Goal: Information Seeking & Learning: Check status

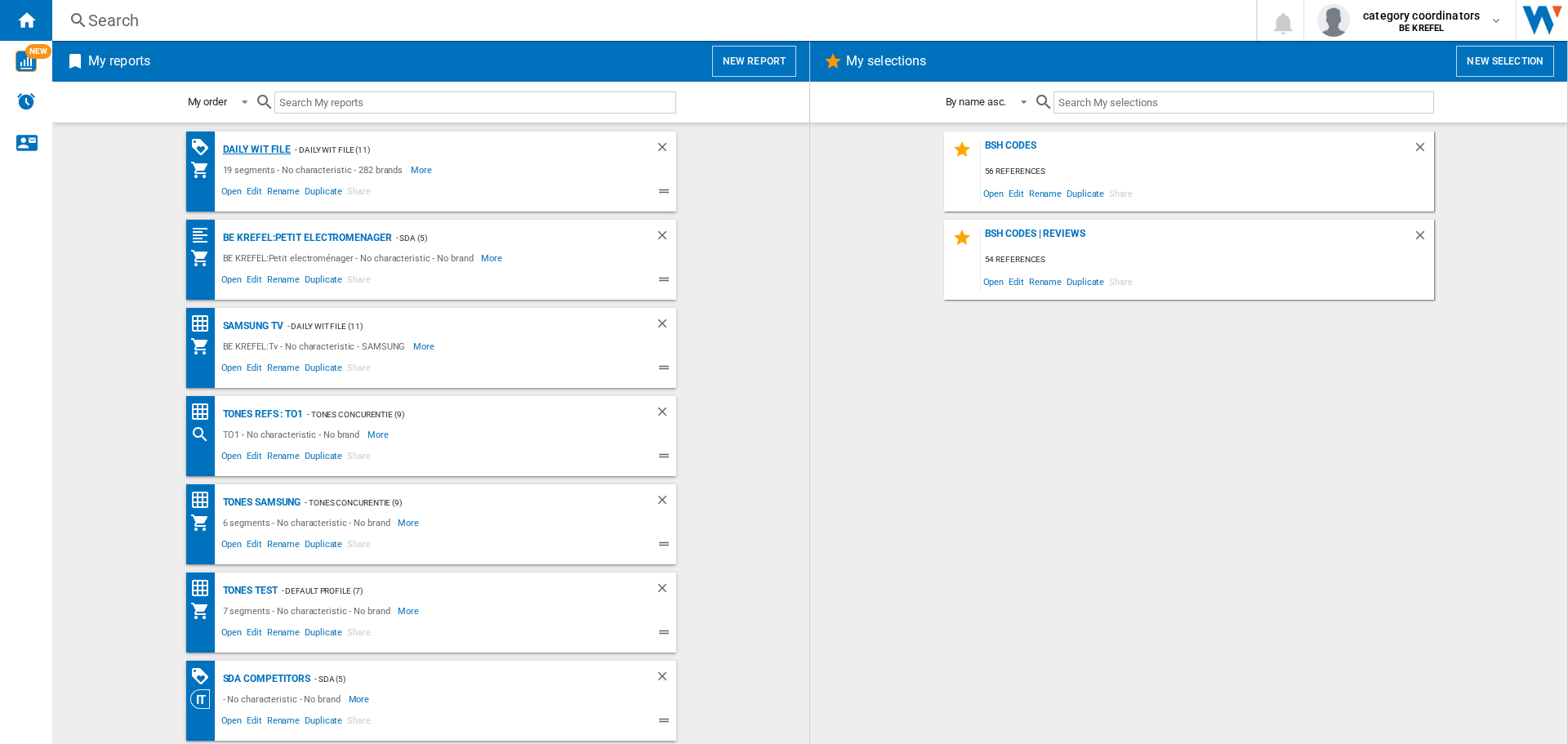
click at [238, 147] on div "Daily WIT file" at bounding box center [256, 150] width 73 height 21
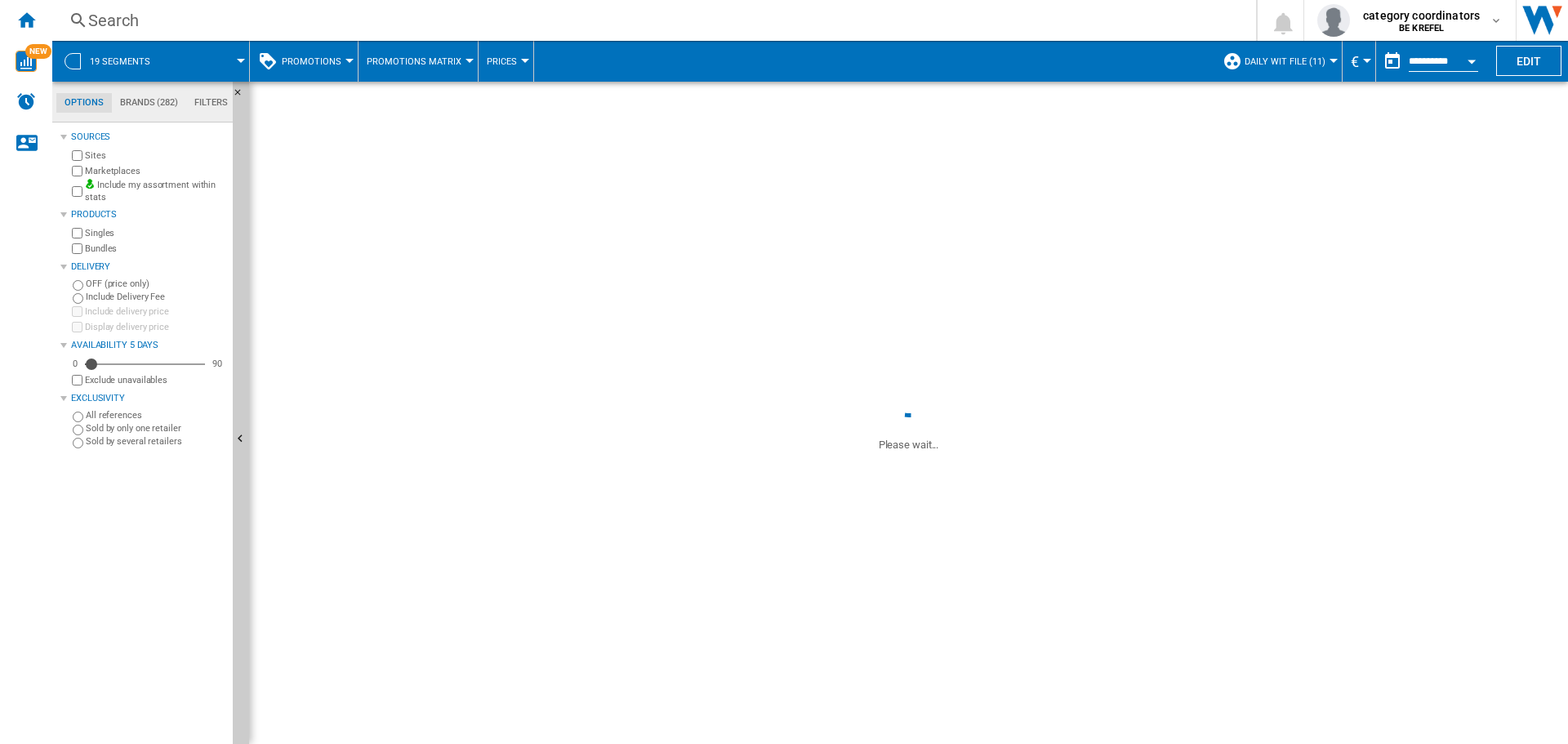
click at [316, 55] on button "Promotions" at bounding box center [315, 62] width 68 height 41
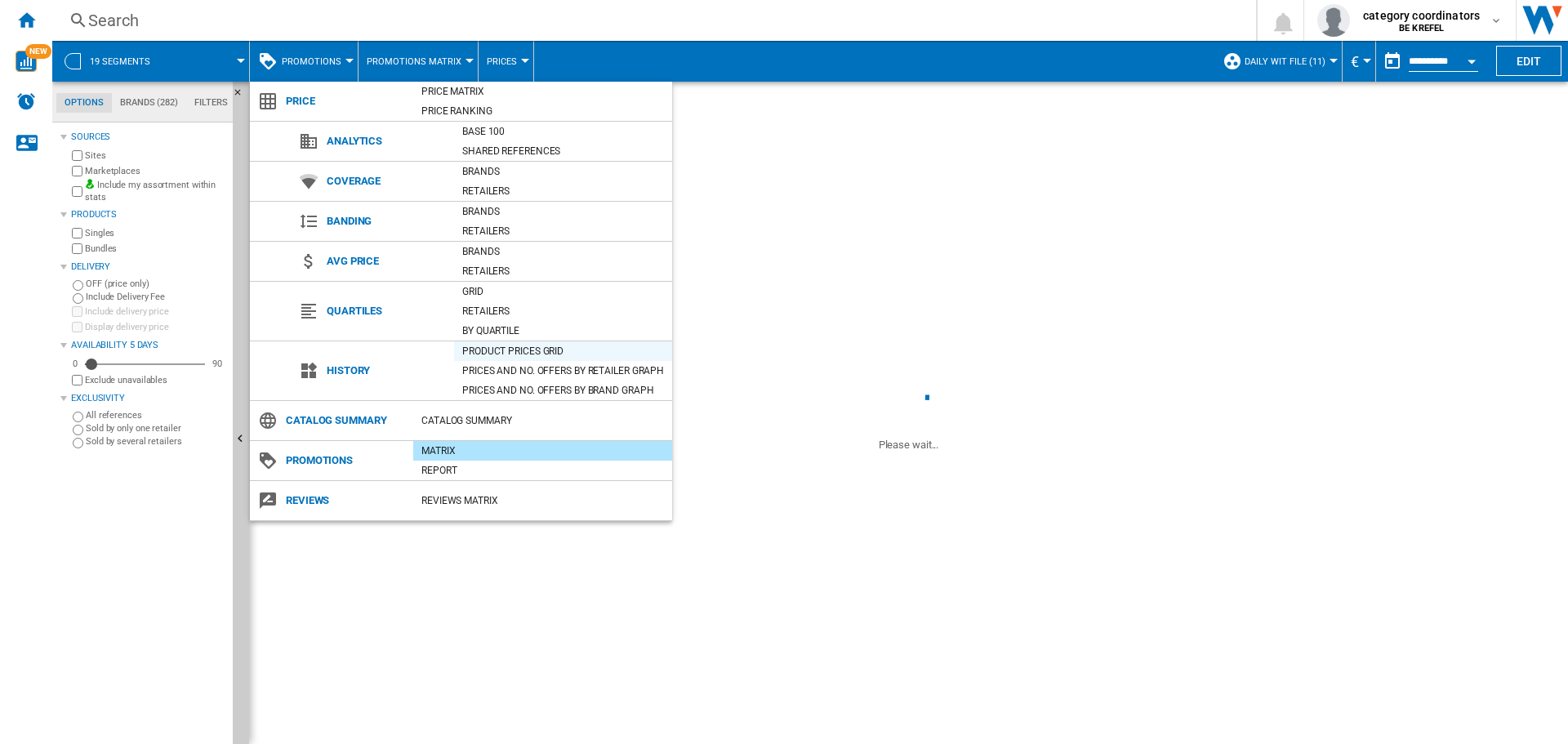
click at [474, 346] on div "Product prices grid" at bounding box center [564, 351] width 218 height 17
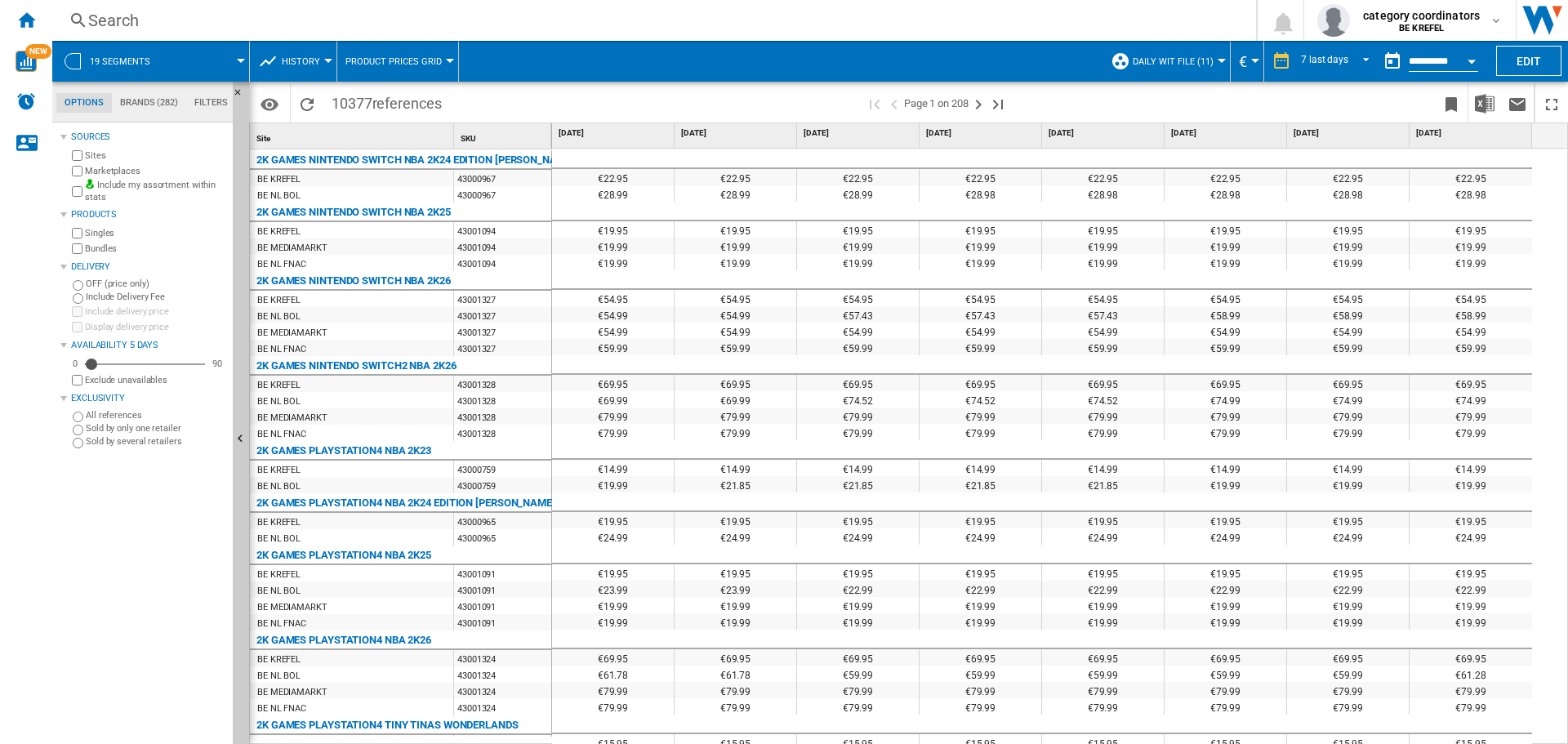
click at [309, 61] on span "History" at bounding box center [300, 61] width 38 height 11
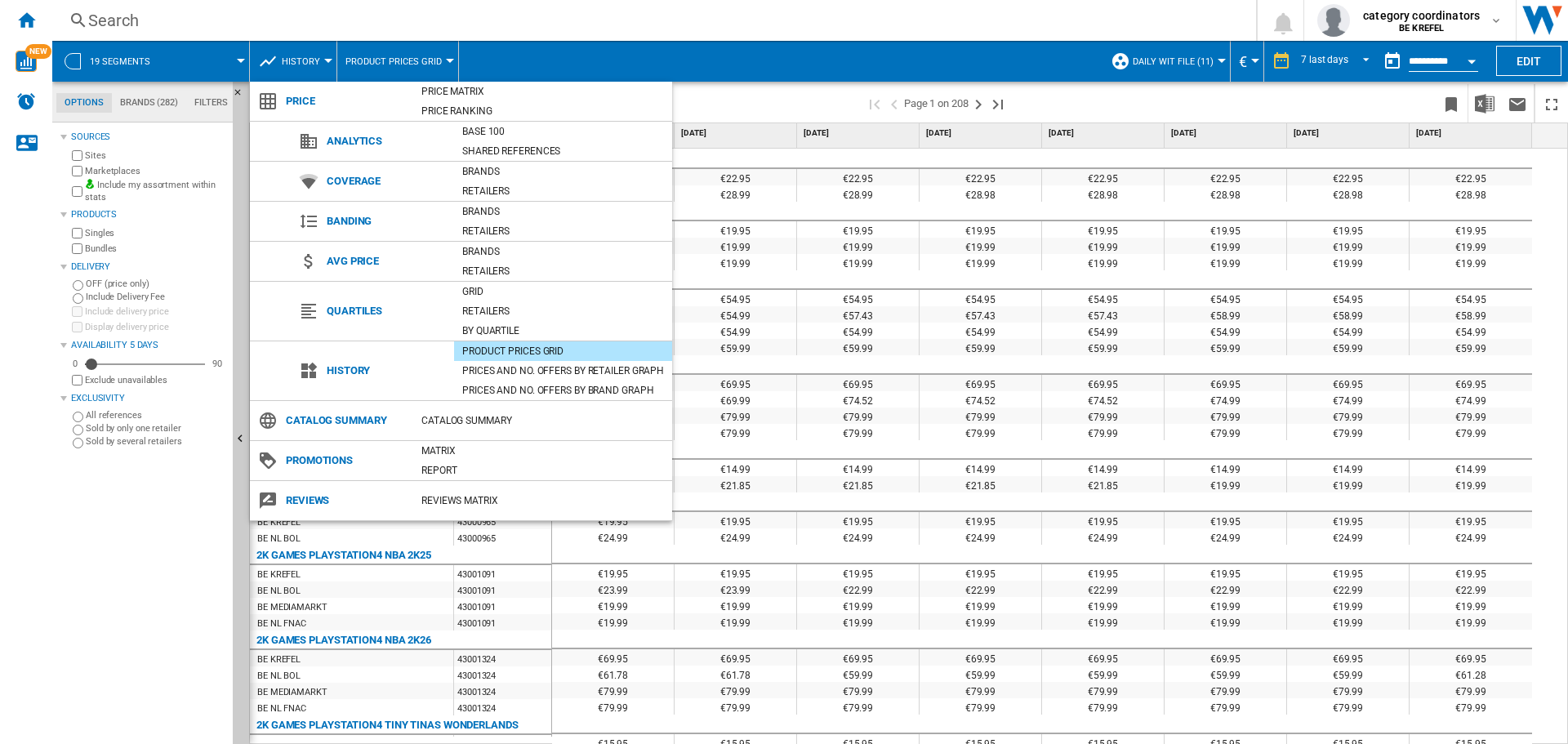
click at [519, 349] on div "Product prices grid" at bounding box center [564, 351] width 218 height 17
click at [133, 24] on md-backdrop at bounding box center [784, 372] width 1568 height 744
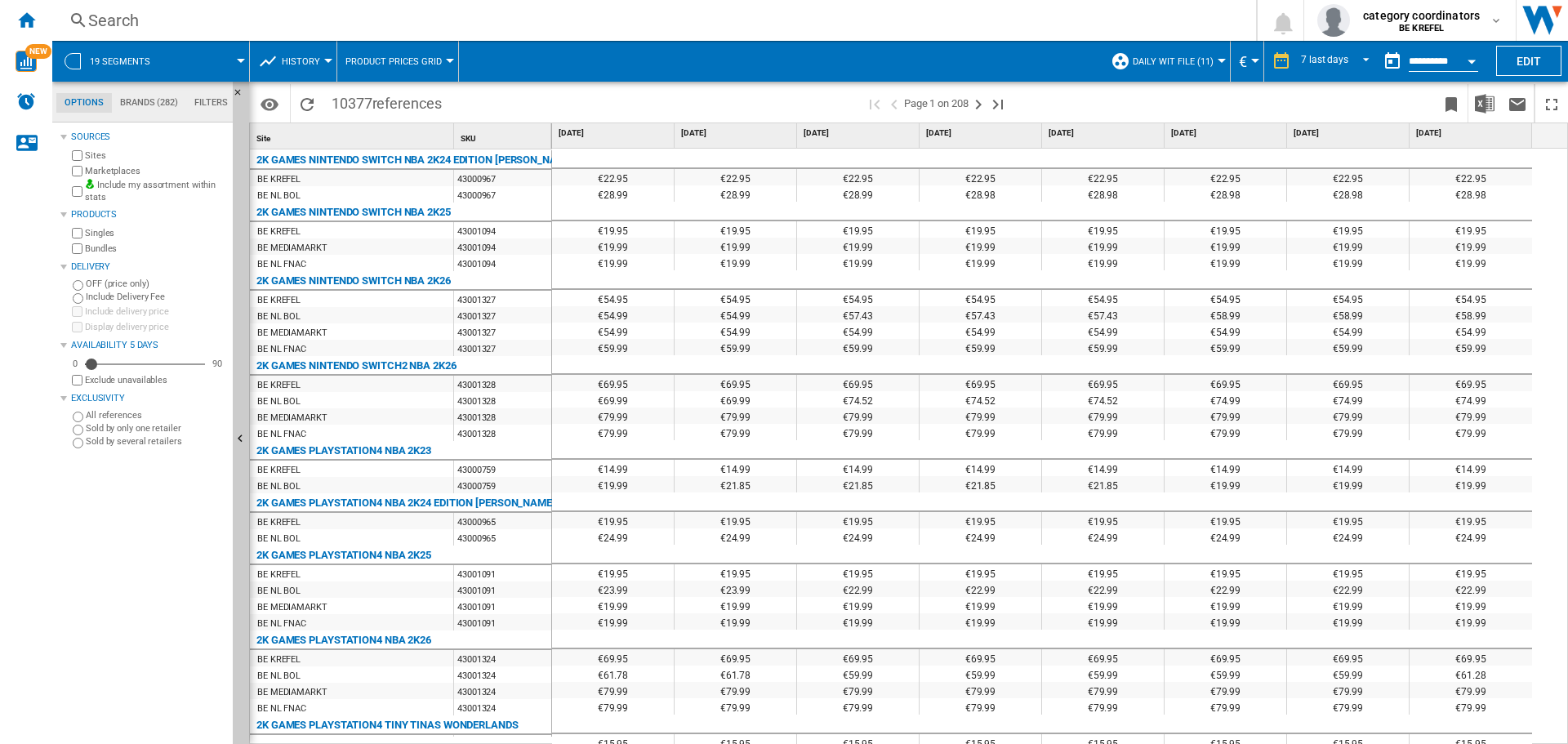
click at [100, 19] on div "Search" at bounding box center [651, 20] width 1125 height 23
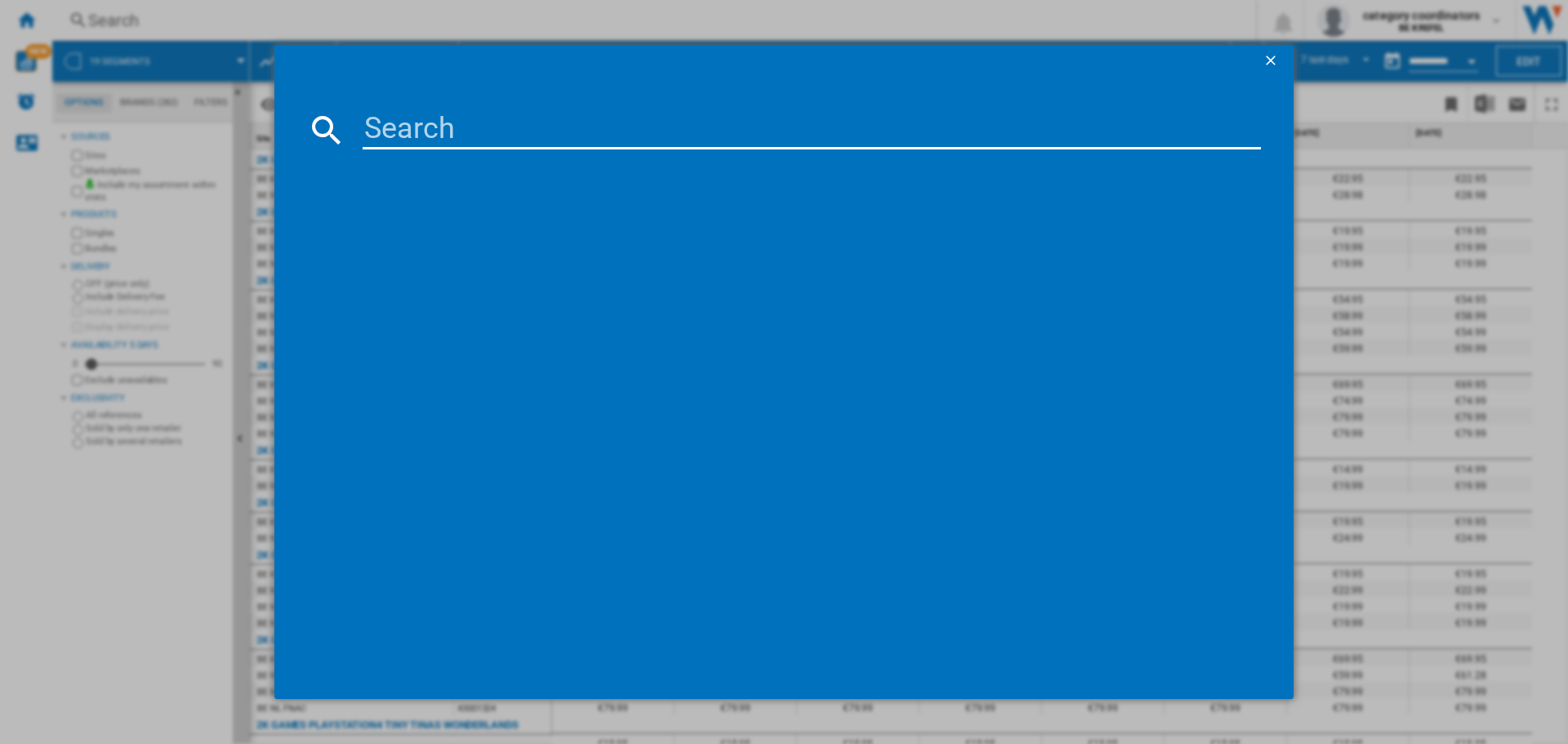
click at [416, 119] on input at bounding box center [812, 130] width 898 height 39
type input "12007552"
click at [501, 238] on div "AEG 5000 SURROUNDCOOK TA5PB53FAB NOIR" at bounding box center [795, 235] width 882 height 17
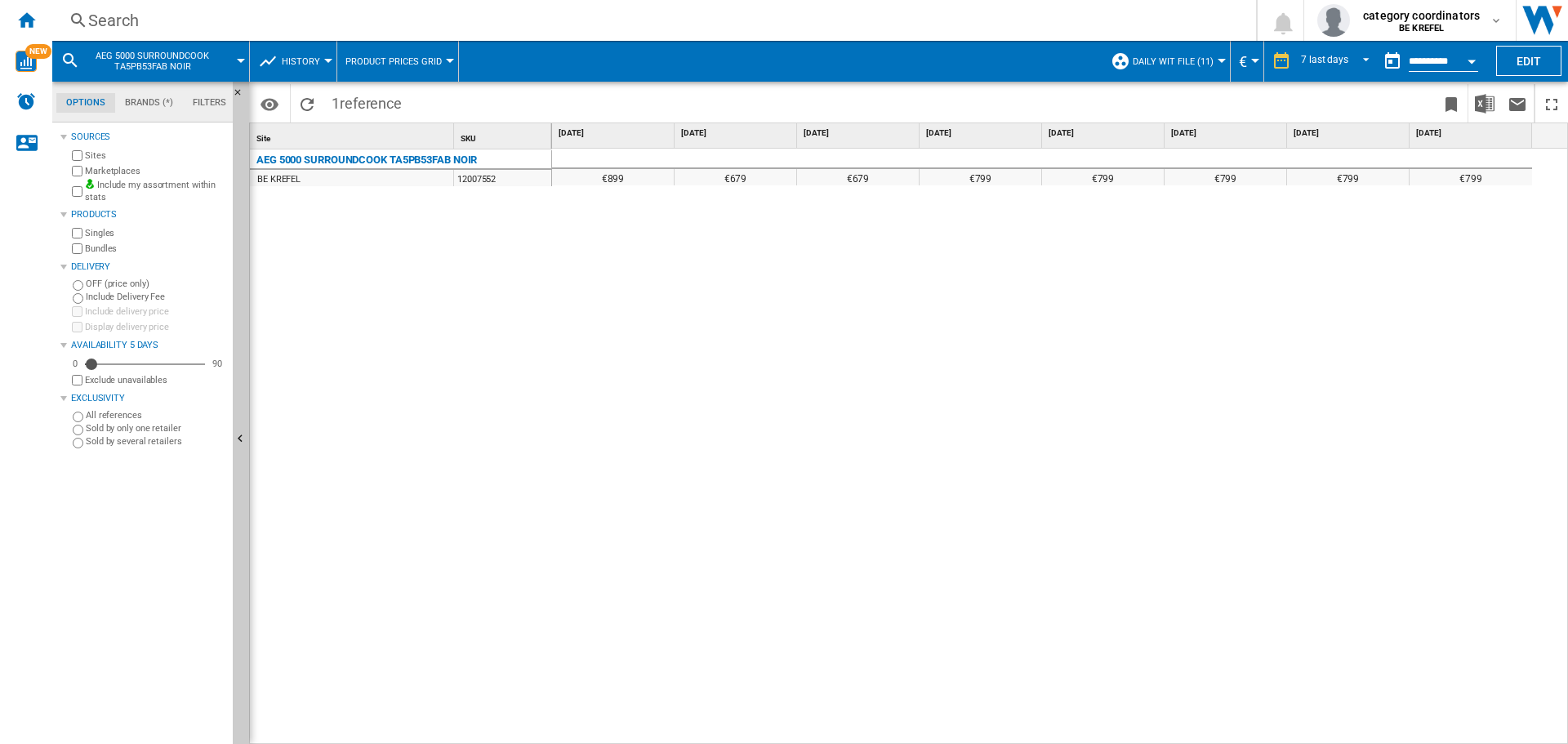
click at [894, 178] on div "€679" at bounding box center [858, 177] width 122 height 17
click at [991, 173] on div "€799" at bounding box center [981, 177] width 122 height 17
click at [1154, 193] on div "€899 €679 €679 €799 €799 €799 €799 €799" at bounding box center [1060, 447] width 1017 height 596
click at [1285, 172] on div "€799" at bounding box center [1226, 177] width 122 height 17
click at [156, 19] on div "Search" at bounding box center [651, 20] width 1125 height 23
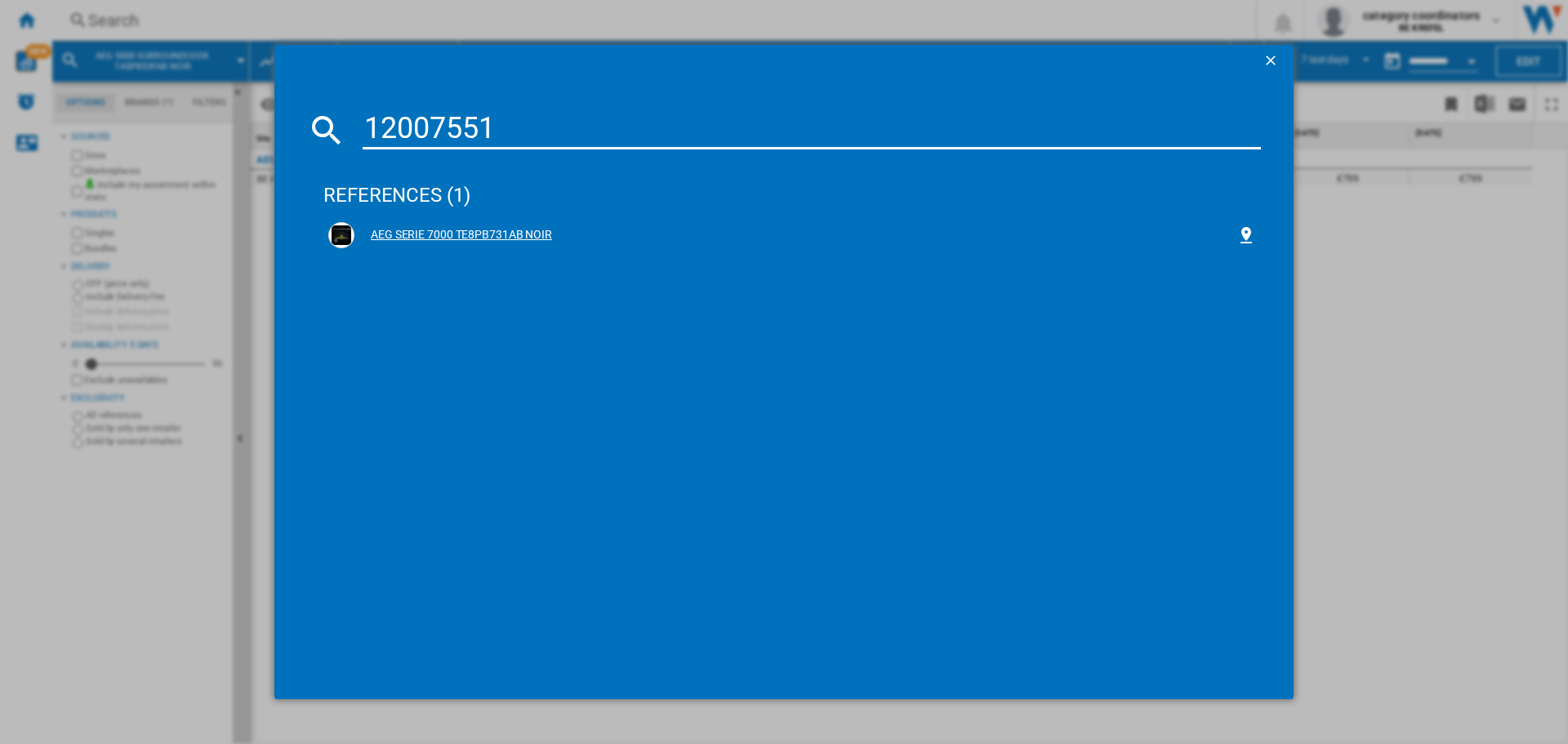
type input "12007551"
click at [509, 235] on div "AEG SERIE 7000 TE8PB731AB NOIR" at bounding box center [795, 235] width 882 height 17
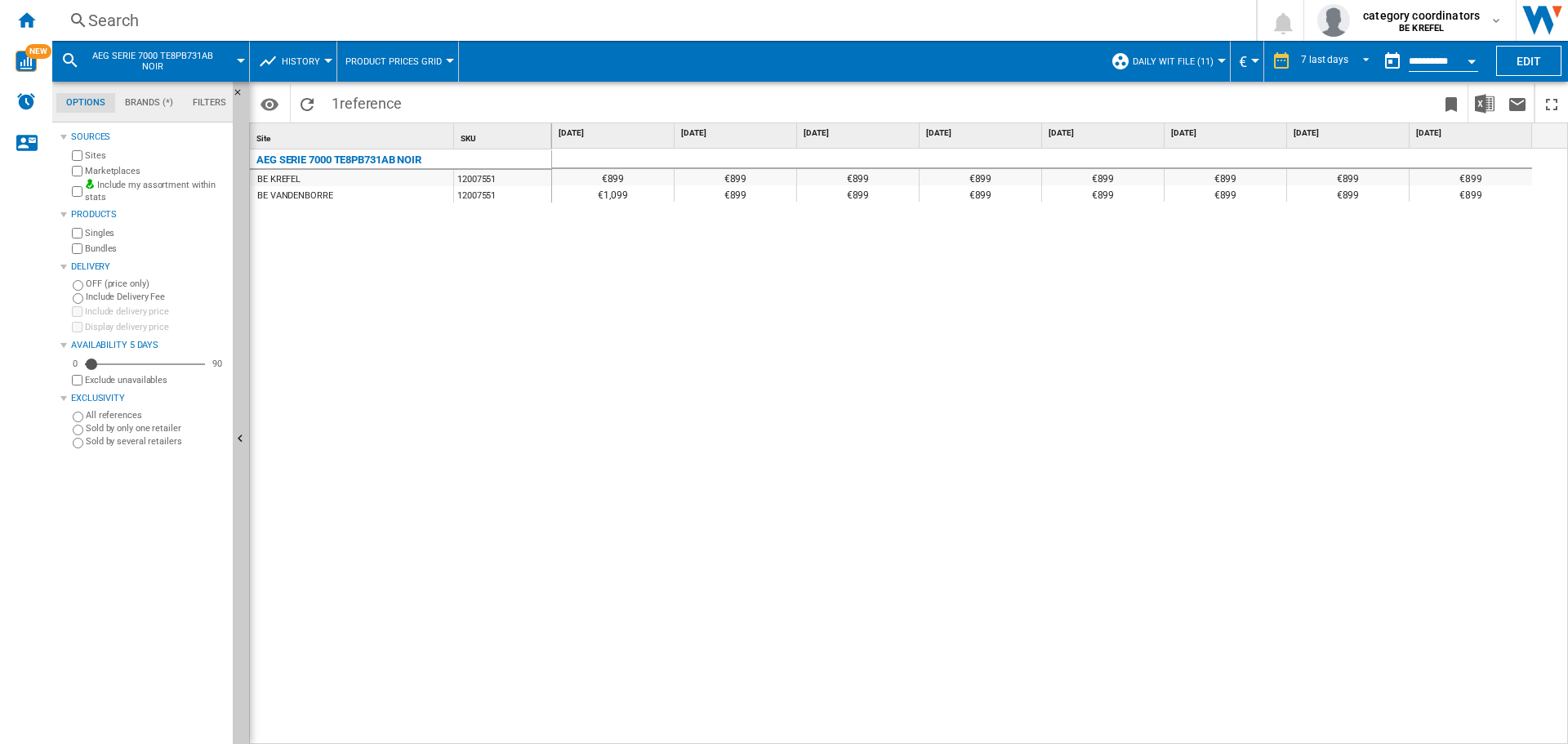
click at [397, 378] on div "AEG SERIE 7000 TE8PB731AB NOIR BE KREFEL 12007551 BE VANDENBORRE 12007551" at bounding box center [400, 443] width 302 height 588
click at [423, 570] on div "AEG SERIE 7000 TE8PB731AB NOIR BE KREFEL 12007551 BE VANDENBORRE 12007551" at bounding box center [400, 443] width 302 height 588
